Goal: Check status: Check status

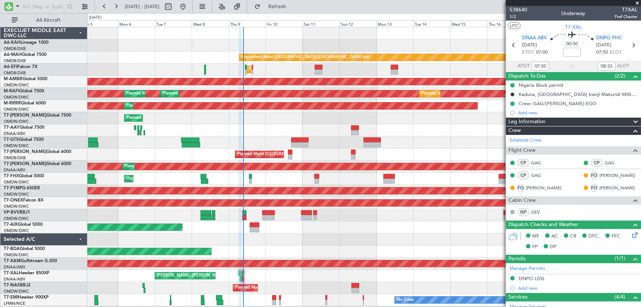
click at [636, 2] on span at bounding box center [636, 3] width 7 height 7
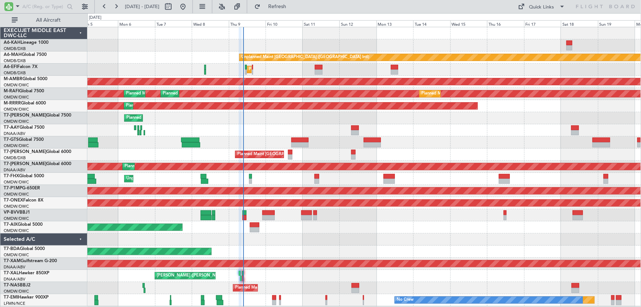
type input "0"
click at [293, 9] on span "Refresh" at bounding box center [277, 6] width 31 height 5
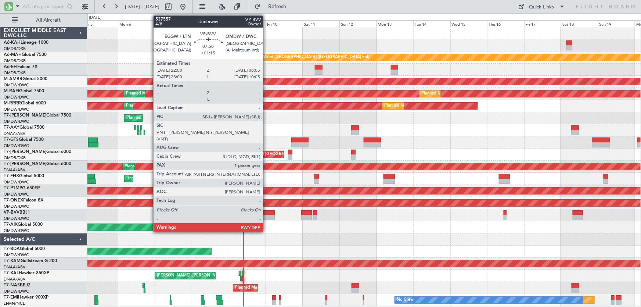
click at [266, 210] on div at bounding box center [268, 212] width 12 height 5
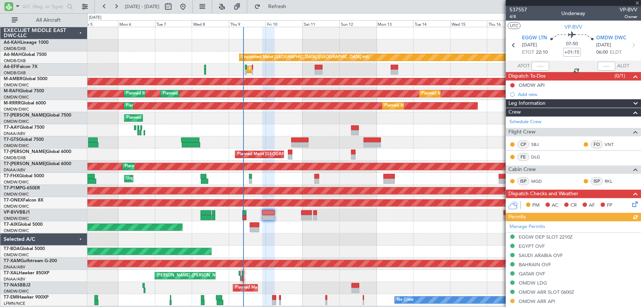
click at [636, 1] on div at bounding box center [573, 3] width 135 height 6
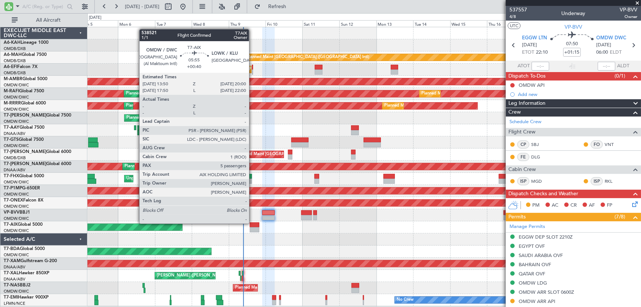
click at [252, 223] on div at bounding box center [255, 224] width 10 height 5
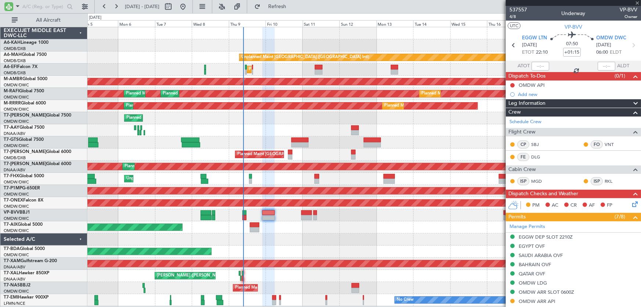
type input "+00:40"
type input "5"
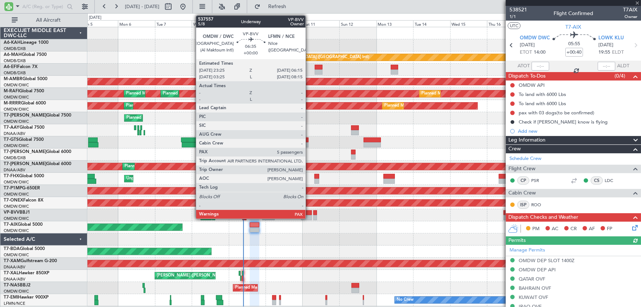
click at [309, 210] on div at bounding box center [306, 212] width 11 height 5
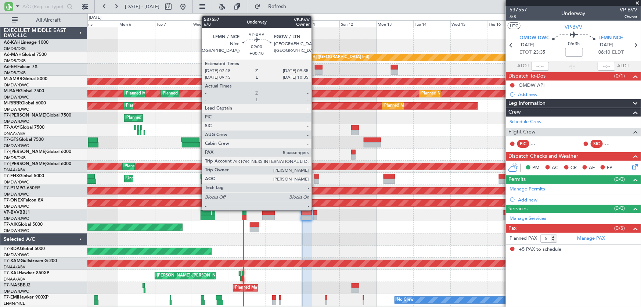
click at [315, 210] on div at bounding box center [315, 212] width 4 height 5
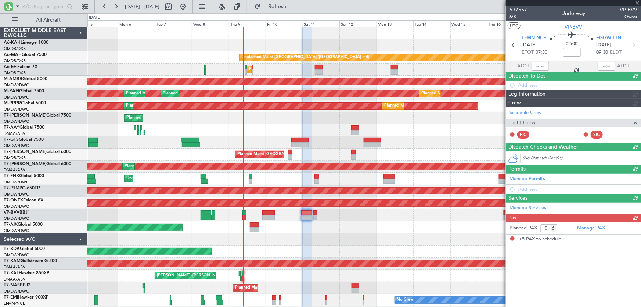
type input "+00:10"
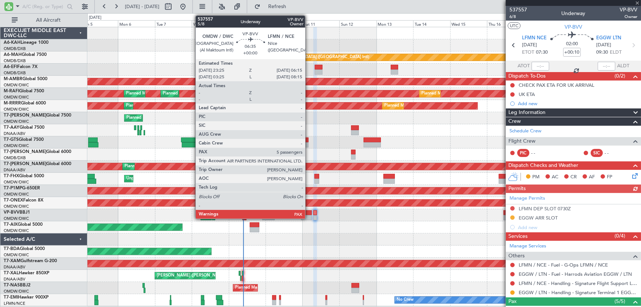
click at [308, 212] on div at bounding box center [306, 212] width 11 height 5
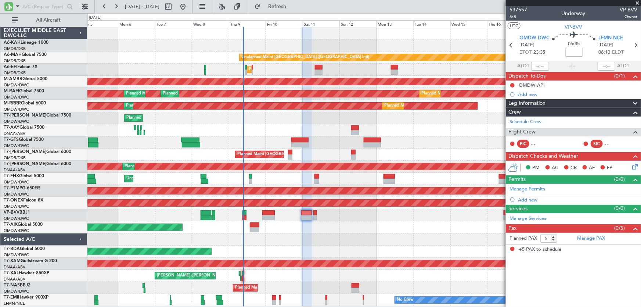
click at [611, 38] on span "LFMN NCE" at bounding box center [610, 38] width 25 height 7
